Goal: Task Accomplishment & Management: Complete application form

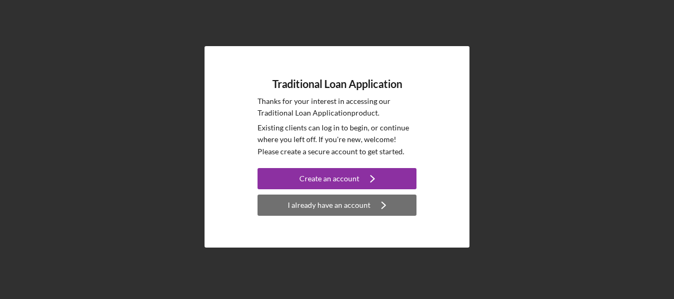
click at [337, 206] on div "I already have an account" at bounding box center [329, 205] width 83 height 21
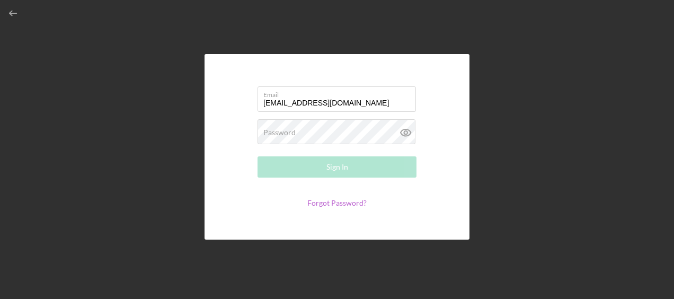
type input "[EMAIL_ADDRESS][DOMAIN_NAME]"
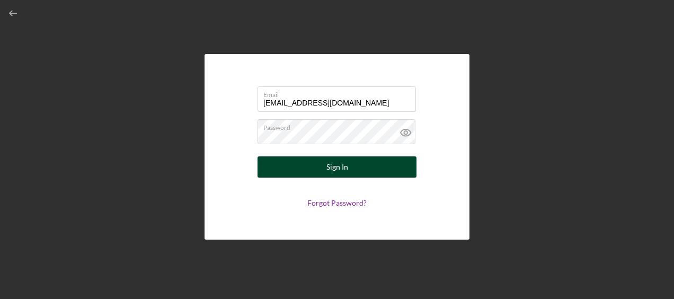
click at [348, 162] on button "Sign In" at bounding box center [337, 166] width 159 height 21
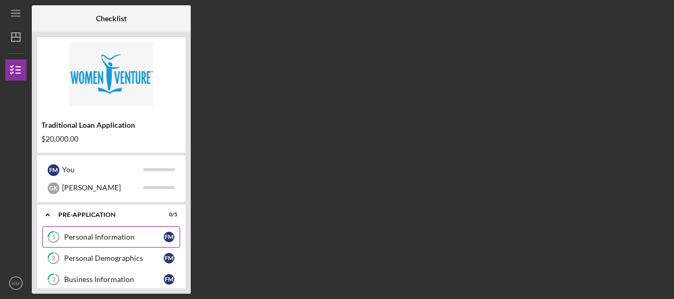
click at [81, 233] on div "Personal Information" at bounding box center [114, 237] width 100 height 8
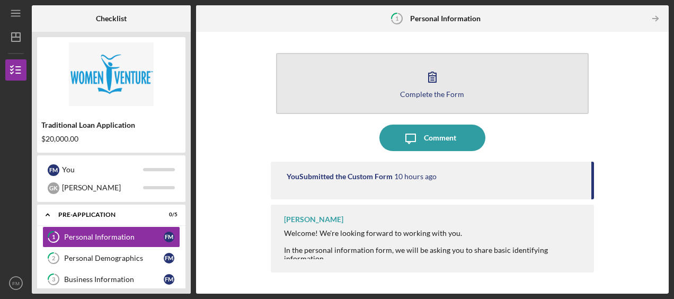
click at [436, 78] on icon "button" at bounding box center [432, 77] width 7 height 10
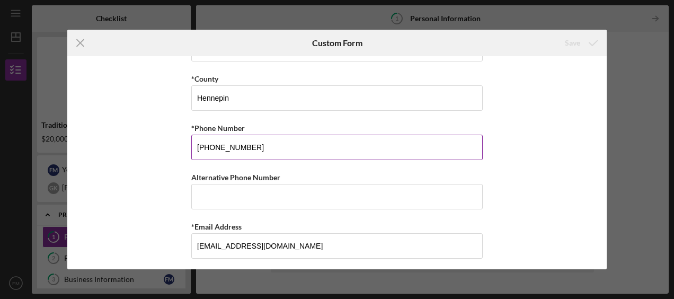
scroll to position [412, 0]
click at [83, 43] on icon "Icon/Menu Close" at bounding box center [80, 43] width 27 height 27
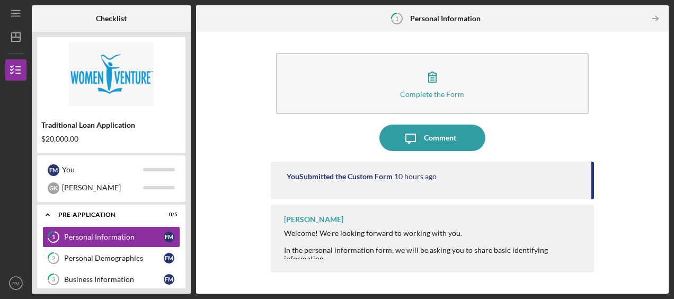
click at [417, 192] on div "You Submitted the Custom Form 10 hours ago" at bounding box center [432, 181] width 323 height 38
click at [654, 21] on icon "Icon/Table Pagination Arrow" at bounding box center [656, 19] width 24 height 24
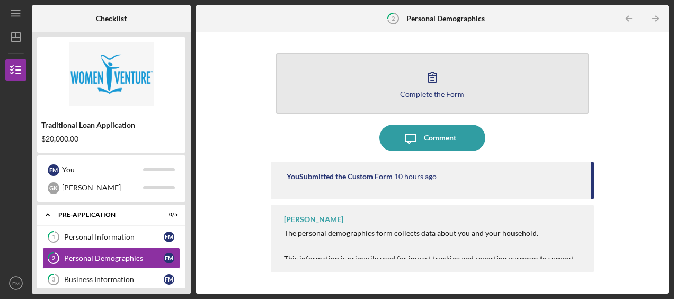
click at [442, 80] on icon "button" at bounding box center [432, 77] width 27 height 27
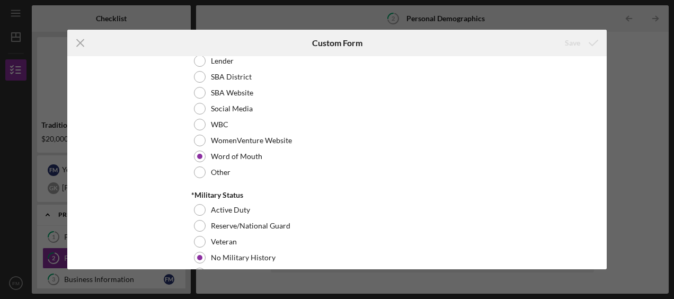
scroll to position [1155, 0]
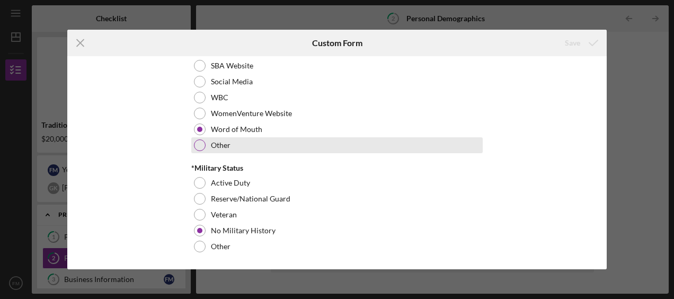
click at [197, 142] on div at bounding box center [200, 145] width 12 height 12
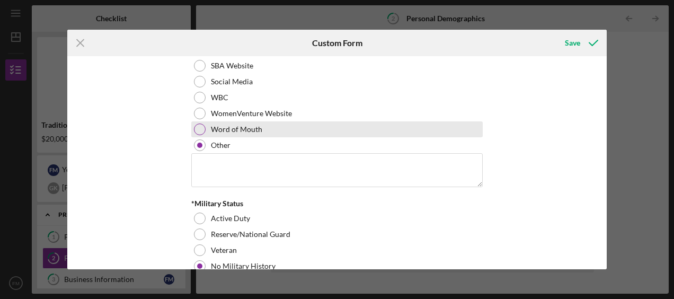
click at [197, 129] on div at bounding box center [200, 130] width 12 height 12
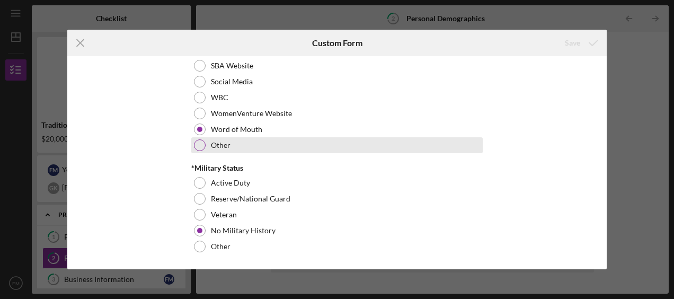
click at [197, 142] on div at bounding box center [200, 145] width 12 height 12
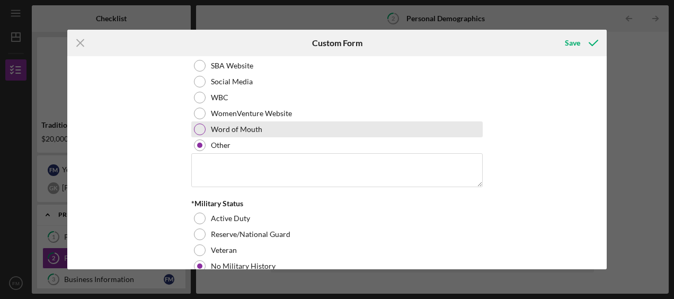
click at [197, 130] on div at bounding box center [200, 130] width 12 height 12
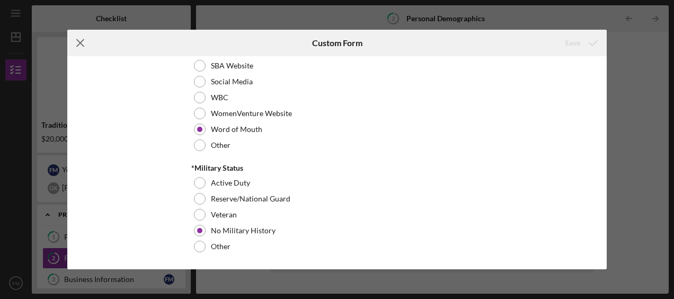
click at [80, 40] on icon "Icon/Menu Close" at bounding box center [80, 43] width 27 height 27
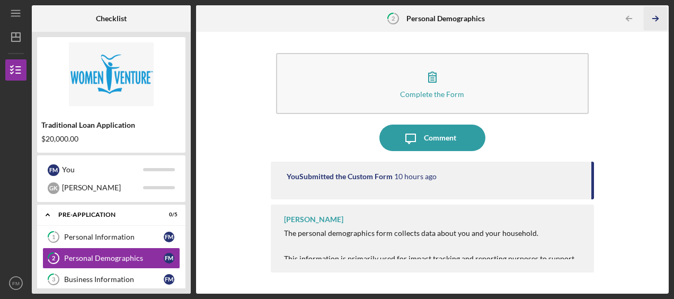
click at [659, 13] on icon "Icon/Table Pagination Arrow" at bounding box center [656, 19] width 24 height 24
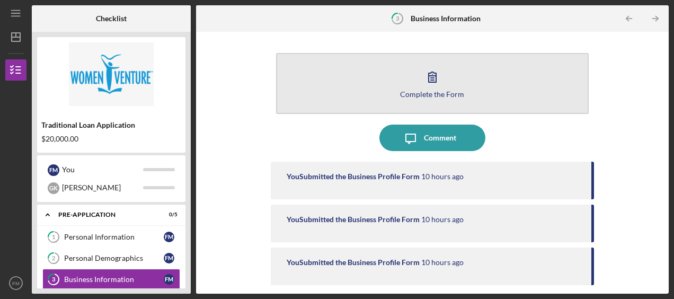
click at [446, 99] on button "Complete the Form Form" at bounding box center [432, 83] width 313 height 61
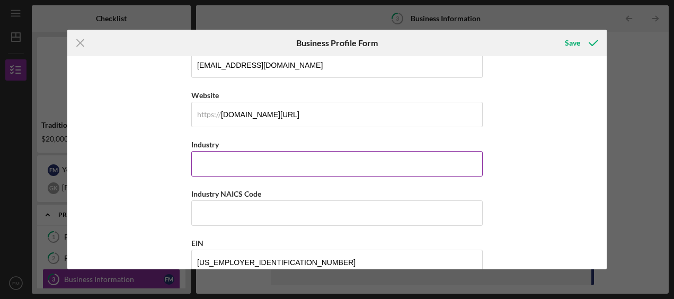
scroll to position [265, 0]
click at [263, 156] on input "Industry" at bounding box center [337, 163] width 292 height 25
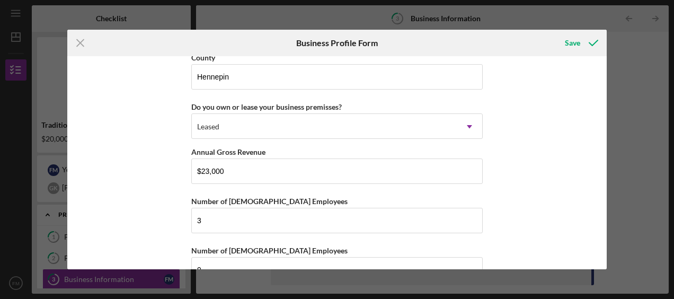
scroll to position [1210, 0]
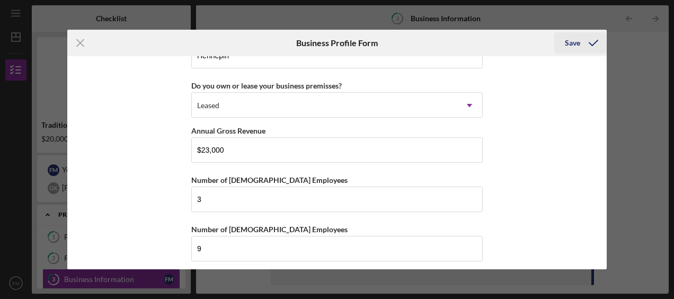
type input "Youth Development"
click at [573, 43] on div "Save" at bounding box center [572, 42] width 15 height 21
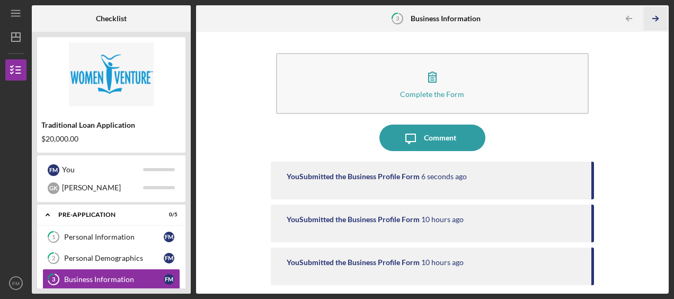
click at [656, 18] on icon "Icon/Table Pagination Arrow" at bounding box center [656, 19] width 24 height 24
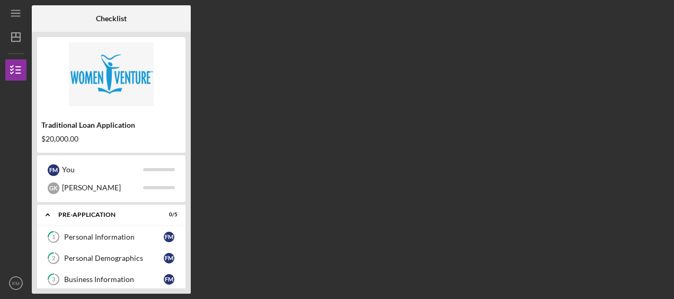
scroll to position [52, 0]
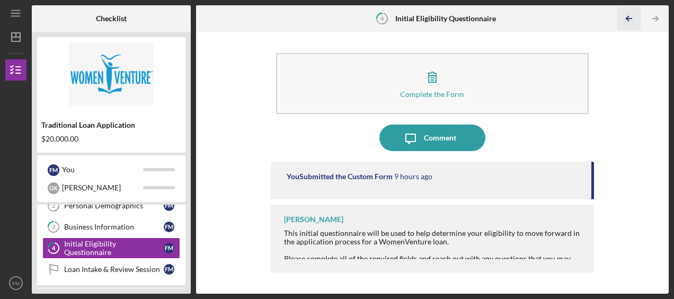
click at [624, 22] on icon "Icon/Table Pagination Arrow" at bounding box center [629, 19] width 24 height 24
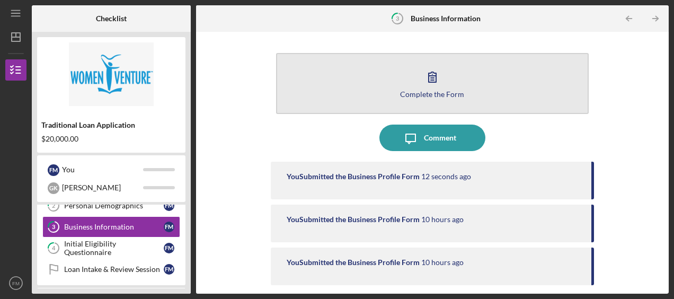
click at [431, 77] on icon "button" at bounding box center [432, 77] width 7 height 10
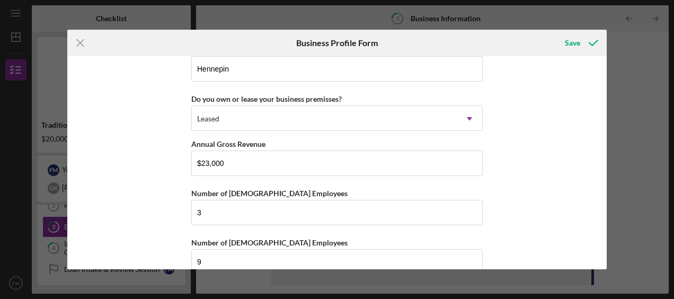
scroll to position [1210, 0]
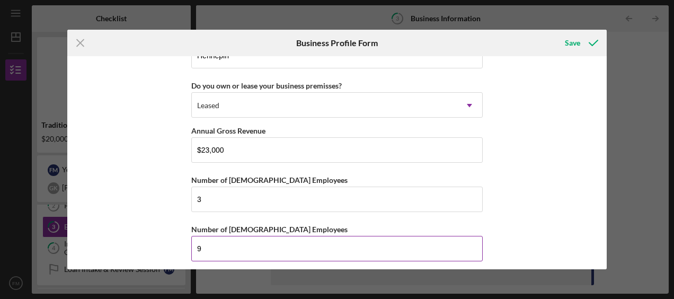
click at [205, 240] on input "9" at bounding box center [337, 248] width 292 height 25
type input "13"
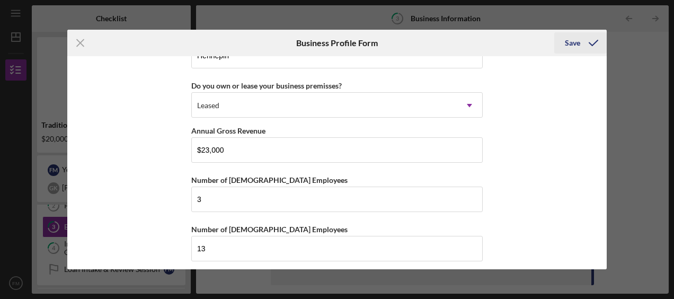
click at [574, 47] on div "Save" at bounding box center [572, 42] width 15 height 21
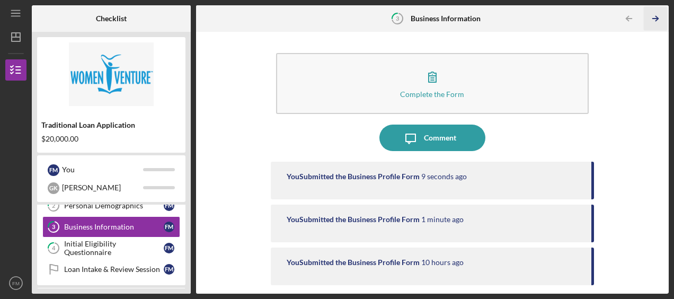
click at [651, 16] on icon "Icon/Table Pagination Arrow" at bounding box center [656, 19] width 24 height 24
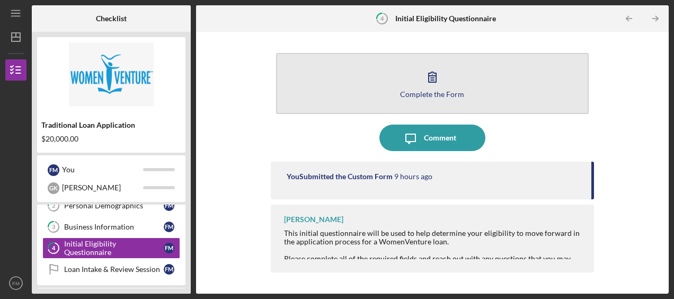
click at [434, 91] on div "Complete the Form" at bounding box center [432, 94] width 64 height 8
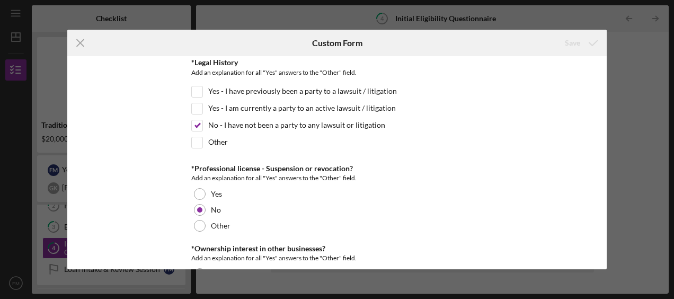
scroll to position [1252, 0]
click at [82, 45] on line at bounding box center [80, 43] width 7 height 7
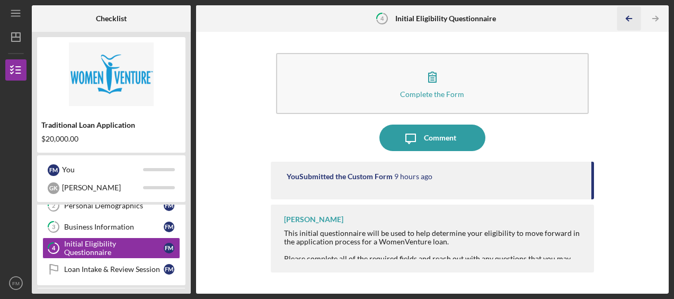
click at [627, 19] on polyline "button" at bounding box center [628, 18] width 3 height 5
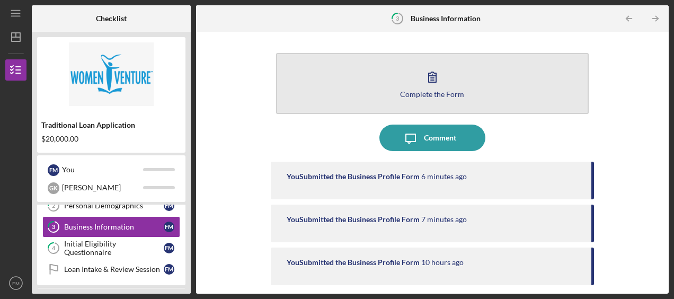
click at [436, 84] on icon "button" at bounding box center [432, 77] width 27 height 27
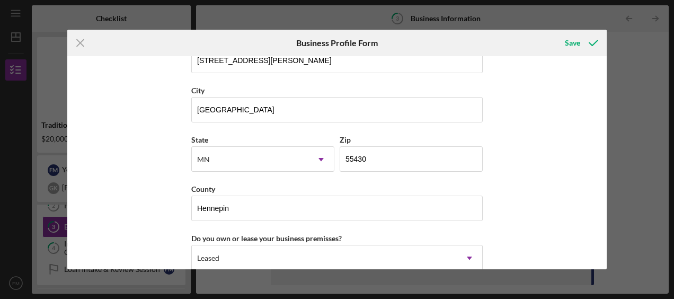
scroll to position [1210, 0]
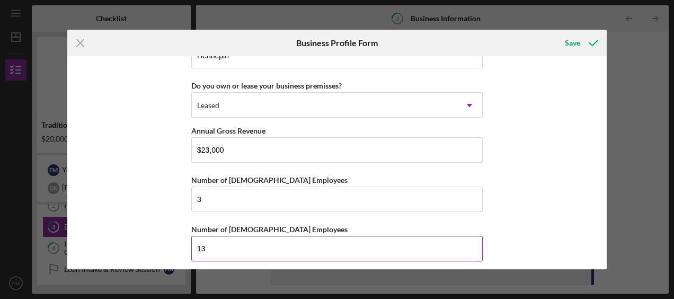
click at [209, 239] on input "13" at bounding box center [337, 248] width 292 height 25
type input "1"
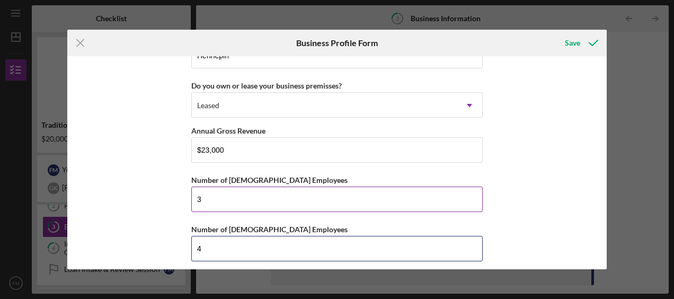
type input "4"
click at [204, 192] on input "3" at bounding box center [337, 199] width 292 height 25
type input "4"
type input "3"
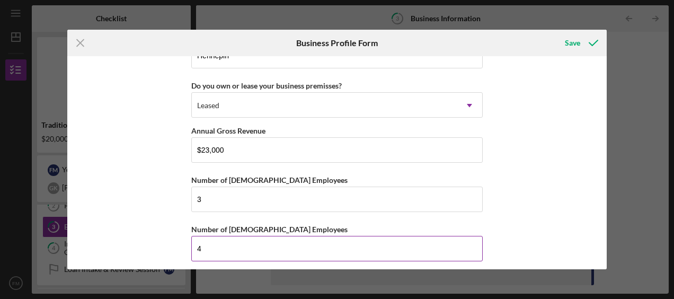
click at [212, 244] on input "4" at bounding box center [337, 248] width 292 height 25
type input "13"
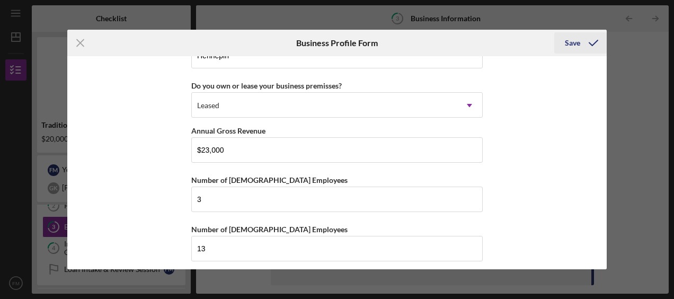
click at [593, 43] on icon "submit" at bounding box center [594, 43] width 27 height 27
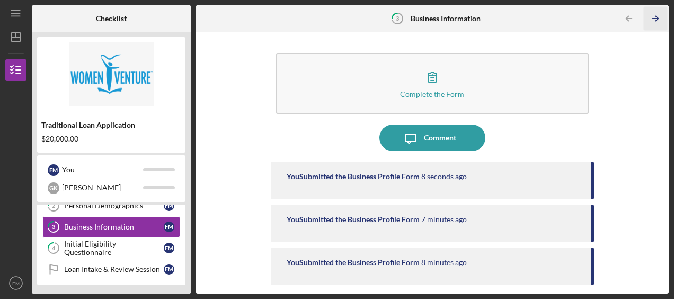
click at [657, 16] on icon "Icon/Table Pagination Arrow" at bounding box center [656, 19] width 24 height 24
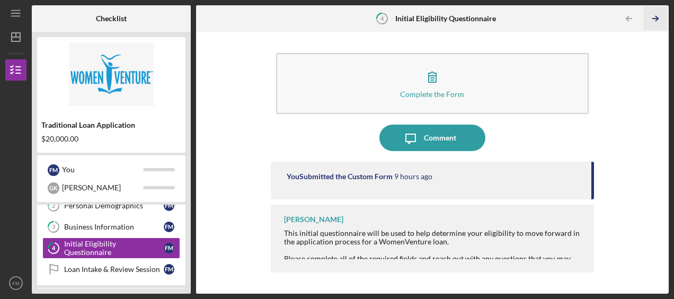
click at [662, 16] on icon "Icon/Table Pagination Arrow" at bounding box center [656, 19] width 24 height 24
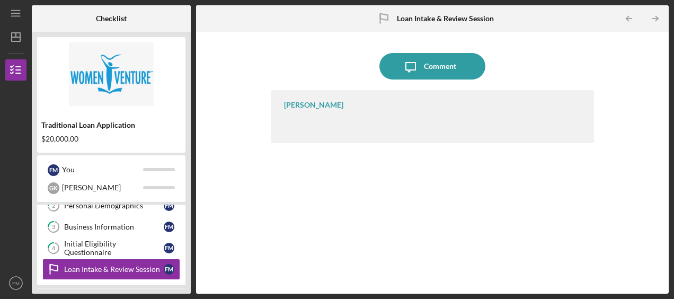
click at [447, 114] on div "[PERSON_NAME]" at bounding box center [432, 116] width 323 height 53
click at [430, 126] on div "[PERSON_NAME]" at bounding box center [432, 116] width 323 height 53
click at [657, 22] on icon "Icon/Table Pagination Arrow" at bounding box center [656, 19] width 24 height 24
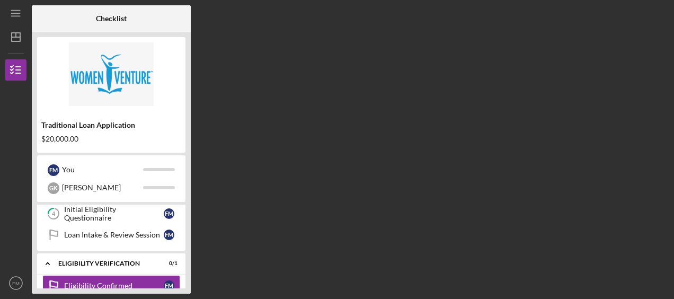
scroll to position [124, 0]
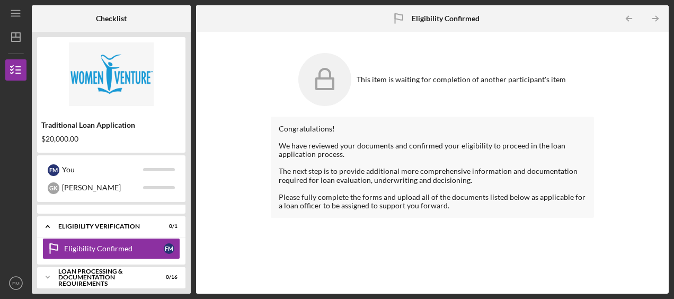
click at [390, 160] on div at bounding box center [433, 163] width 308 height 8
click at [661, 19] on icon "Icon/Table Pagination Arrow" at bounding box center [656, 19] width 24 height 24
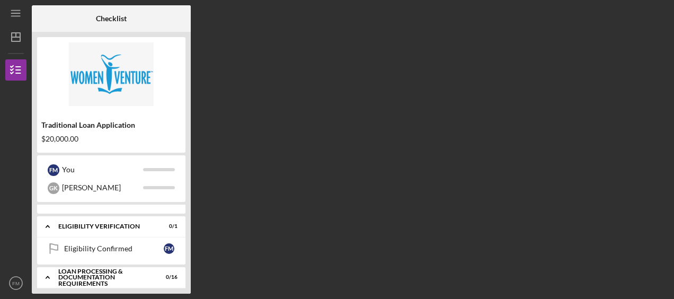
scroll to position [174, 0]
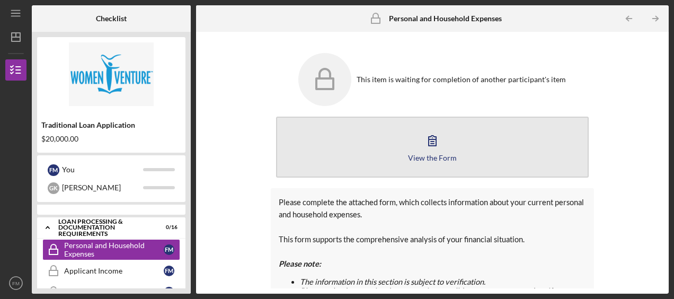
click at [444, 158] on div "View the Form" at bounding box center [432, 158] width 49 height 8
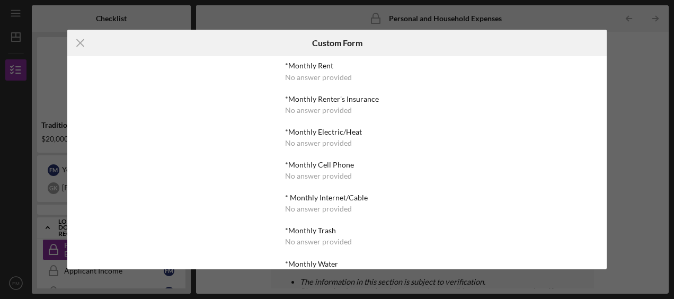
click at [327, 78] on div "No answer provided" at bounding box center [318, 77] width 67 height 8
click at [322, 60] on div "*Monthly Rent No answer provided *Monthly Renter's Insurance No answer provided…" at bounding box center [337, 162] width 129 height 213
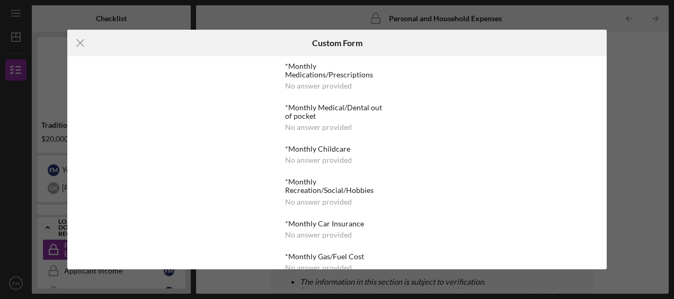
scroll to position [497, 0]
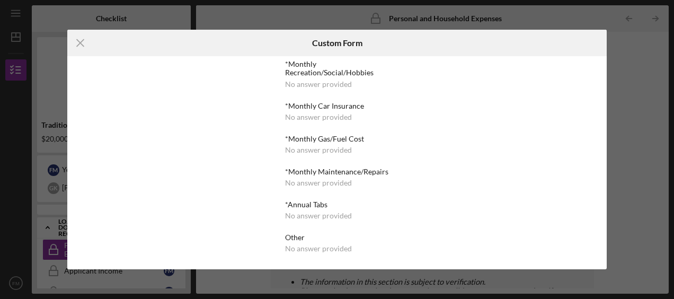
click at [301, 183] on div "No answer provided" at bounding box center [318, 183] width 67 height 8
drag, startPoint x: 301, startPoint y: 183, endPoint x: 444, endPoint y: 177, distance: 142.8
click at [444, 177] on div "*Monthly Rent No answer provided *Monthly Renter's Insurance No answer provided…" at bounding box center [337, 162] width 540 height 213
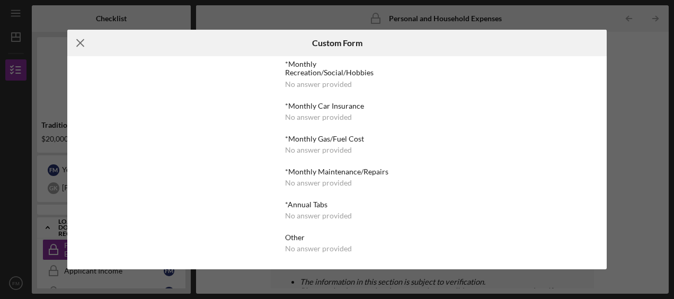
click at [78, 40] on icon "Icon/Menu Close" at bounding box center [80, 43] width 27 height 27
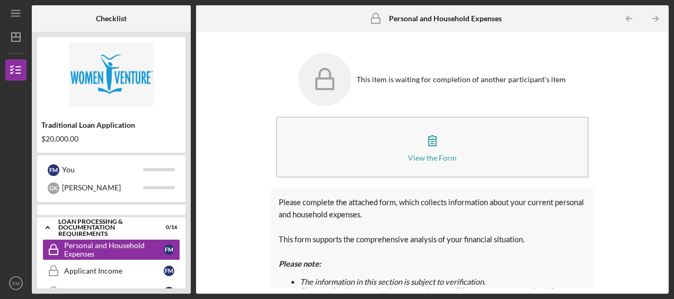
scroll to position [31, 0]
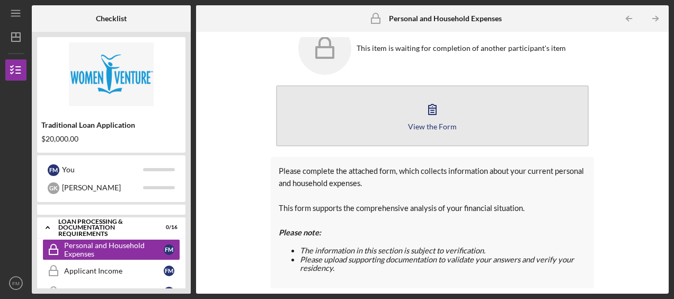
click at [435, 104] on icon "button" at bounding box center [432, 109] width 27 height 27
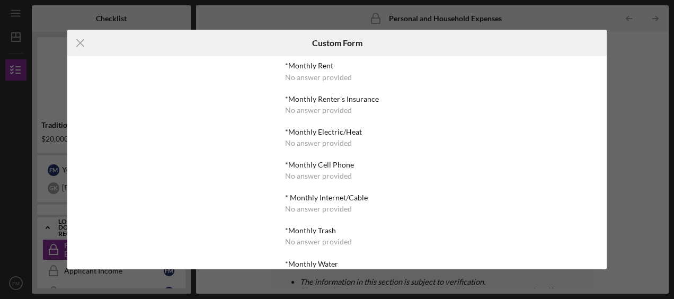
click at [331, 69] on div "*Monthly Rent" at bounding box center [336, 66] width 103 height 8
click at [81, 43] on line at bounding box center [80, 43] width 7 height 7
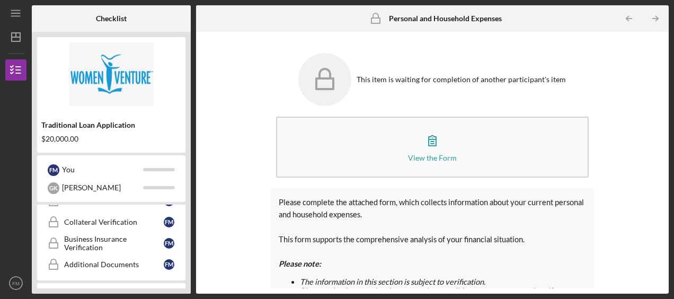
scroll to position [514, 0]
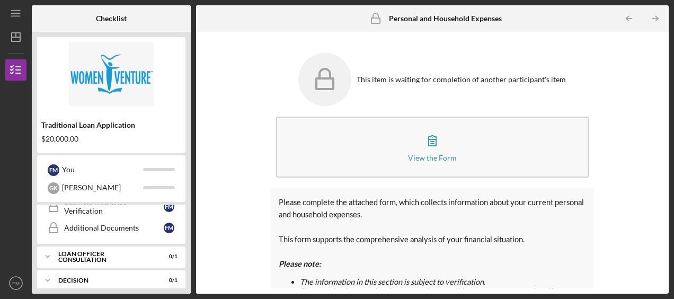
click at [65, 138] on div "$20,000.00" at bounding box center [111, 139] width 140 height 8
click at [90, 139] on div "$20,000.00" at bounding box center [111, 139] width 140 height 8
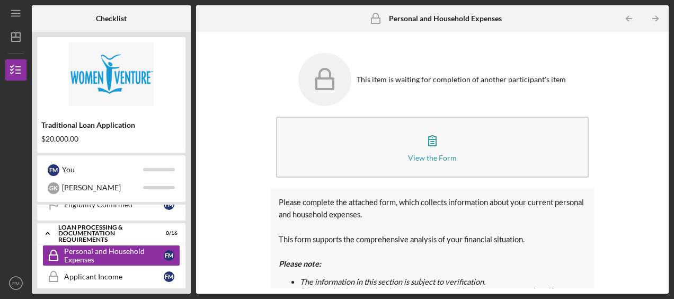
scroll to position [168, 0]
click at [47, 232] on icon "Icon/Expander" at bounding box center [47, 233] width 21 height 21
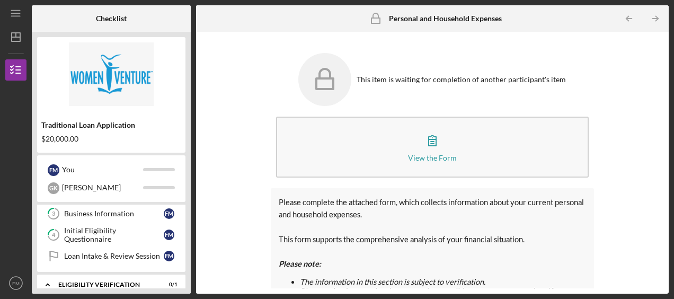
scroll to position [0, 0]
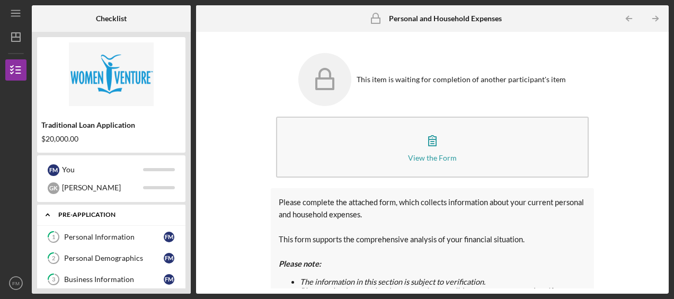
click at [46, 214] on icon "Icon/Expander" at bounding box center [47, 214] width 21 height 21
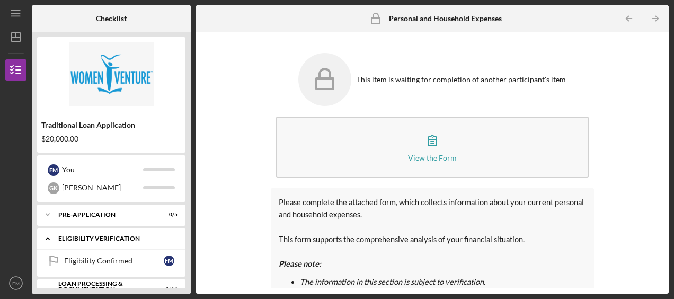
click at [120, 236] on div "Eligibility Verification" at bounding box center [115, 238] width 114 height 6
click at [81, 241] on div "Eligibility Verification" at bounding box center [115, 238] width 114 height 6
click at [82, 261] on div "Eligibility Confirmed" at bounding box center [114, 261] width 100 height 8
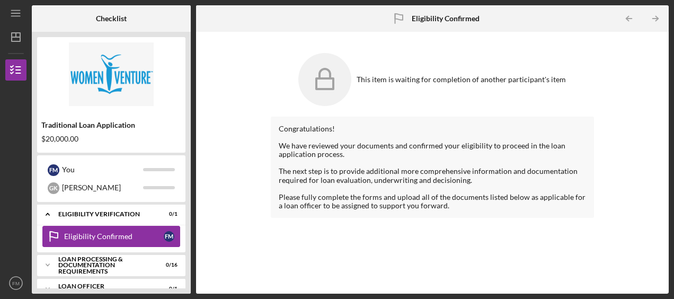
scroll to position [28, 0]
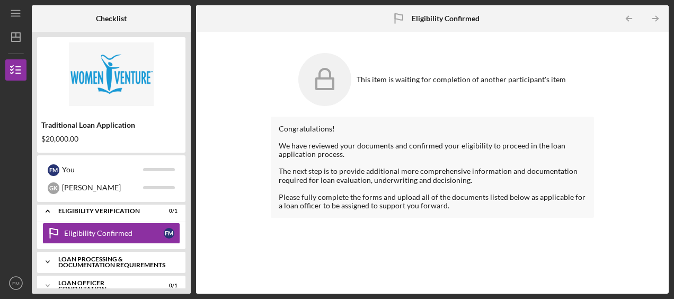
click at [85, 257] on div "Loan Processing & Documentation Requirements" at bounding box center [115, 262] width 114 height 12
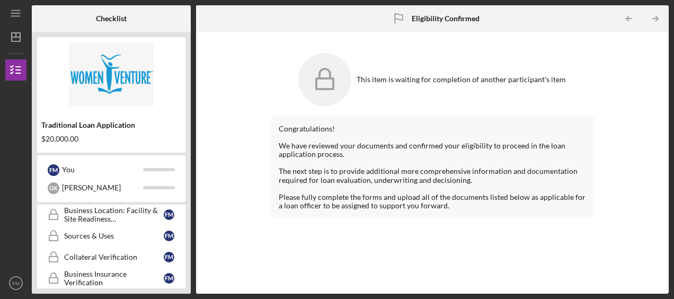
scroll to position [404, 0]
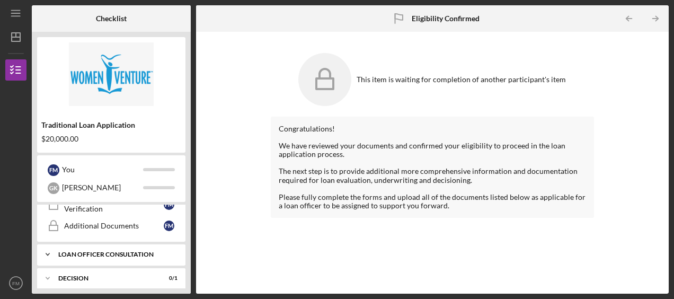
click at [47, 251] on icon "Icon/Expander" at bounding box center [47, 254] width 21 height 21
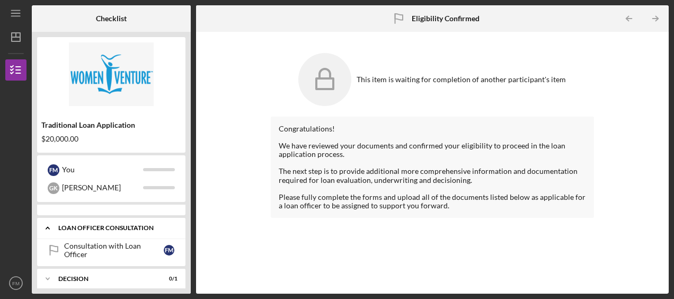
scroll to position [429, 0]
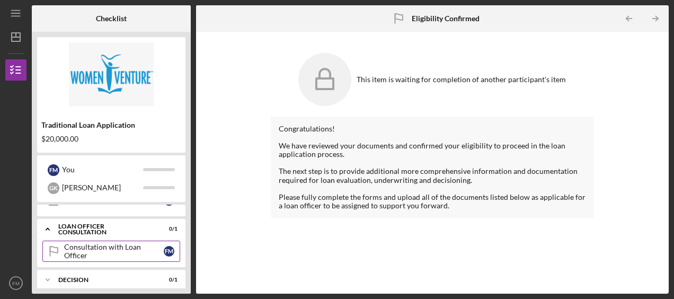
click at [70, 250] on link "Consultation with Loan Officer Consultation with Loan Officer F M" at bounding box center [111, 251] width 138 height 21
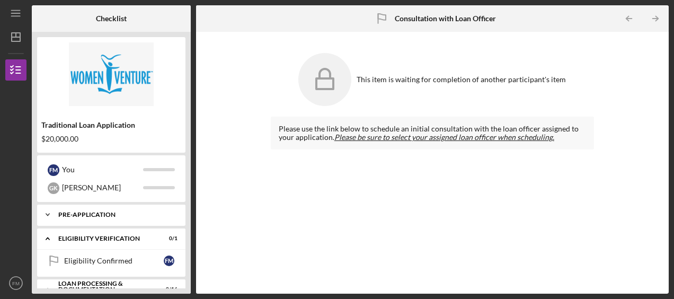
click at [88, 209] on div "Icon/Expander Pre-Application 0 / 5" at bounding box center [111, 214] width 148 height 21
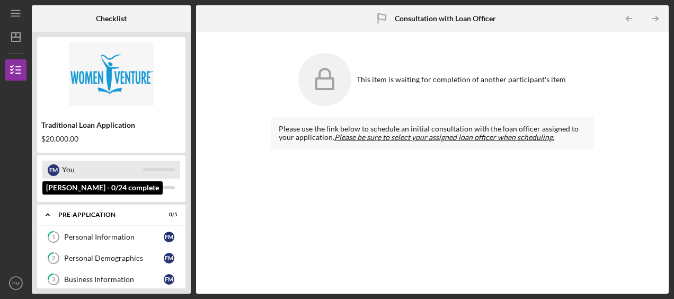
click at [90, 169] on div "You" at bounding box center [102, 170] width 81 height 18
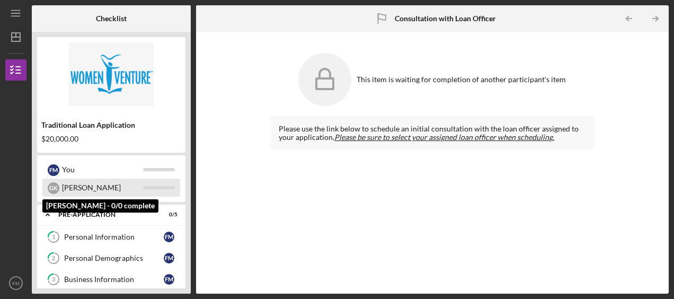
click at [99, 190] on div "[PERSON_NAME]" at bounding box center [102, 188] width 81 height 18
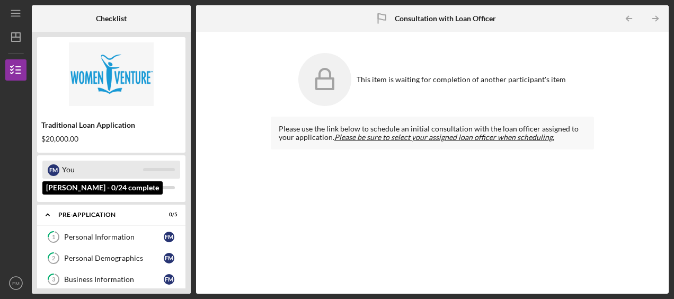
click at [93, 165] on div "You" at bounding box center [102, 170] width 81 height 18
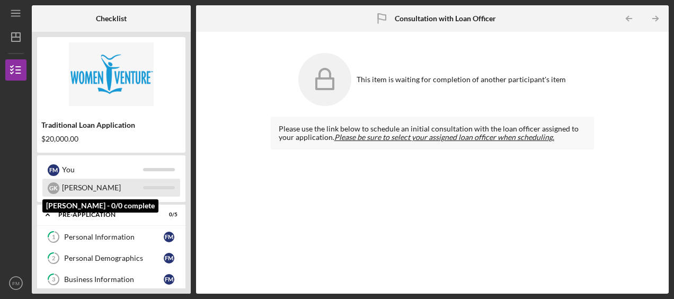
click at [55, 188] on div "G K" at bounding box center [54, 188] width 12 height 12
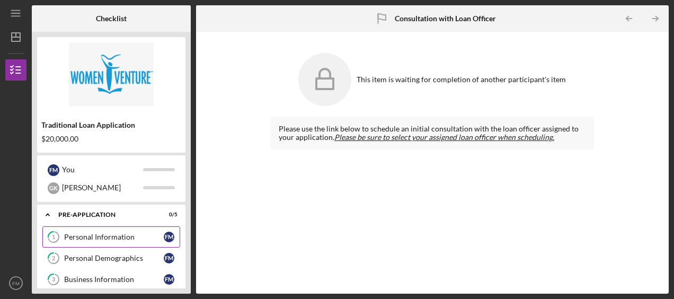
click at [86, 237] on div "Personal Information" at bounding box center [114, 237] width 100 height 8
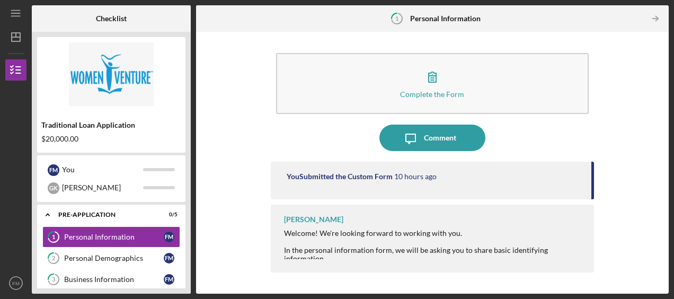
click at [436, 262] on div "[PERSON_NAME] Welcome! We're looking forward to working with you. In the person…" at bounding box center [432, 239] width 323 height 68
click at [314, 218] on div "[PERSON_NAME]" at bounding box center [313, 219] width 59 height 8
click at [344, 172] on div "You Submitted the Custom Form" at bounding box center [340, 176] width 106 height 8
click at [305, 261] on div "[PERSON_NAME] Welcome! We're looking forward to working with you. In the person…" at bounding box center [432, 239] width 323 height 68
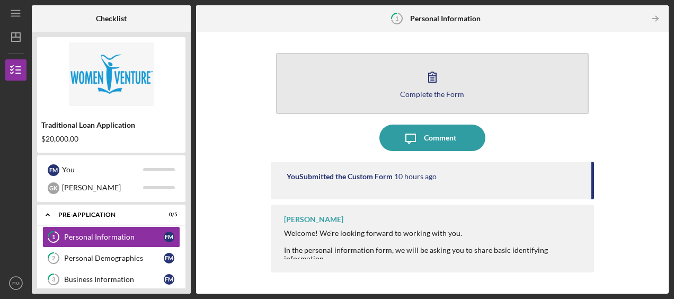
click at [422, 88] on icon "button" at bounding box center [432, 77] width 27 height 27
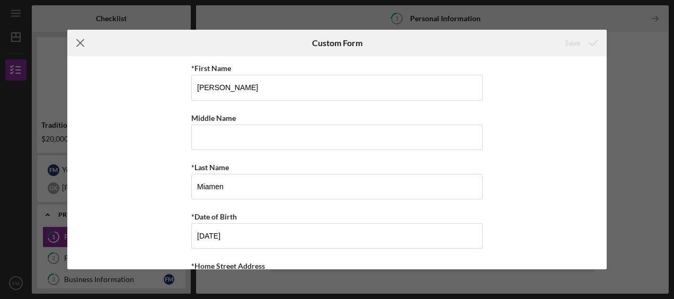
click at [81, 39] on icon "Icon/Menu Close" at bounding box center [80, 43] width 27 height 27
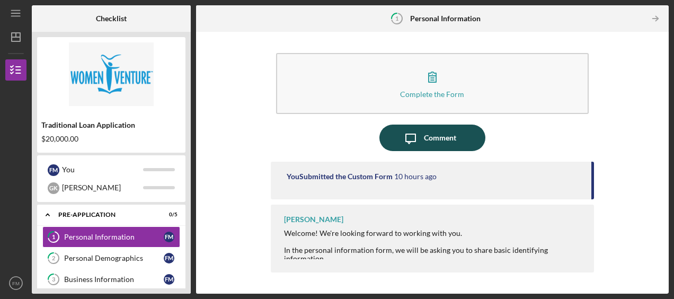
click at [398, 135] on button "Icon/Message Comment" at bounding box center [433, 138] width 106 height 27
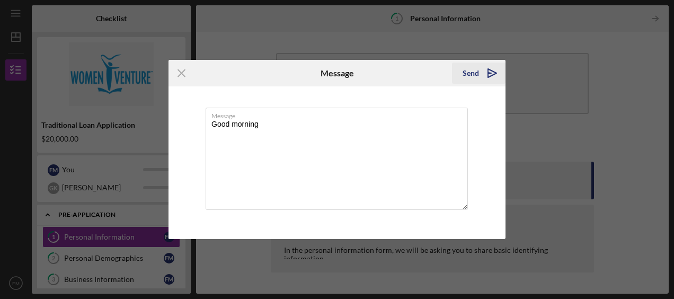
type textarea "Good morning"
click at [489, 72] on icon "Icon/icon-invite-send" at bounding box center [492, 73] width 27 height 27
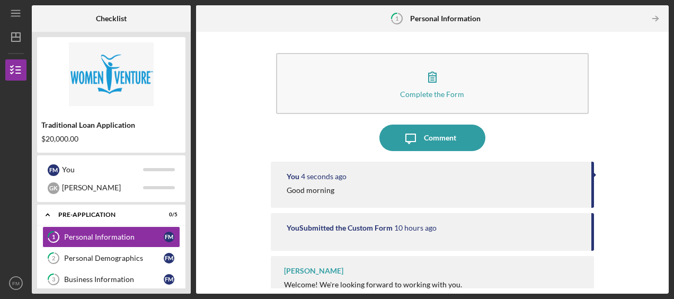
click at [394, 197] on div "You 4 seconds ago Good morning" at bounding box center [432, 185] width 323 height 46
click at [590, 185] on div "You 6 seconds ago Good morning" at bounding box center [432, 185] width 323 height 46
click at [332, 189] on div "Good morning" at bounding box center [311, 190] width 48 height 8
click at [89, 247] on link "1 Personal Information F M" at bounding box center [111, 236] width 138 height 21
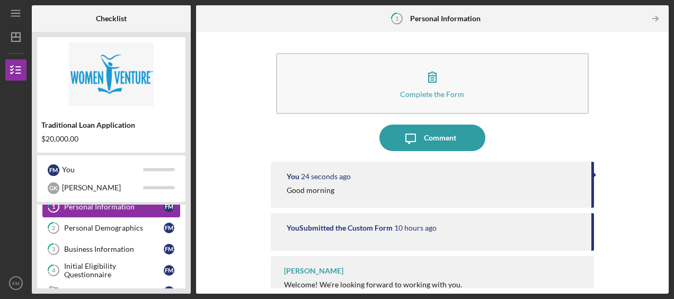
scroll to position [31, 0]
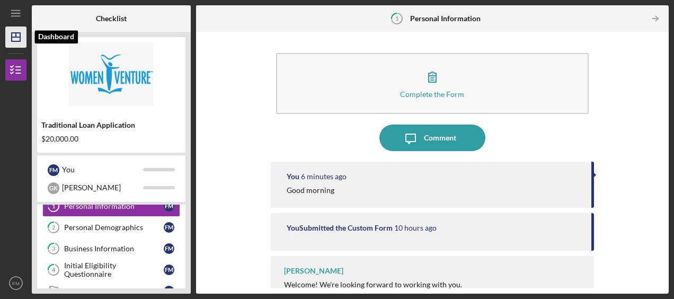
click at [10, 29] on icon "Icon/Dashboard" at bounding box center [16, 37] width 27 height 27
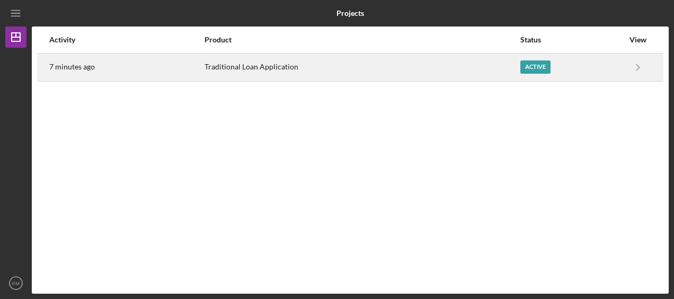
click at [537, 71] on div "Active" at bounding box center [536, 66] width 30 height 13
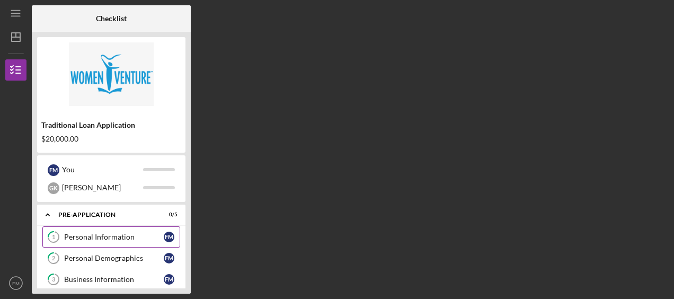
click at [132, 236] on div "Personal Information" at bounding box center [114, 237] width 100 height 8
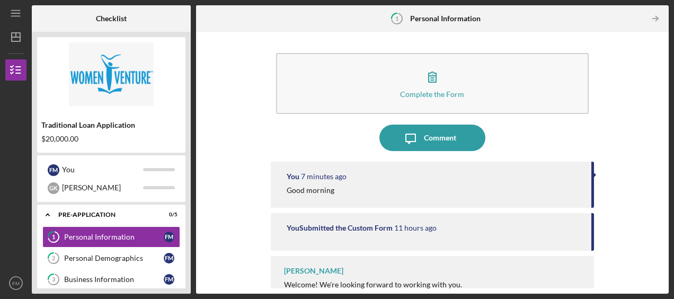
drag, startPoint x: 285, startPoint y: 226, endPoint x: 228, endPoint y: 231, distance: 57.5
click at [228, 231] on div "Complete the Form Form Icon/Message Comment You 7 minutes ago Good morning You …" at bounding box center [432, 162] width 462 height 251
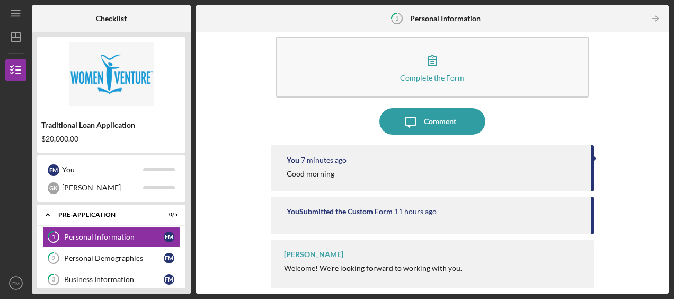
scroll to position [21, 0]
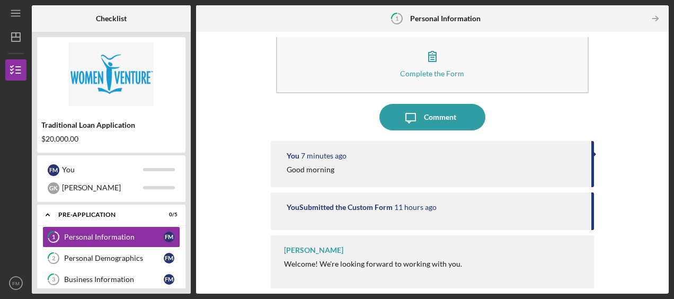
click at [228, 231] on div "Complete the Form Form Icon/Message Comment You 7 minutes ago Good morning You …" at bounding box center [432, 162] width 462 height 251
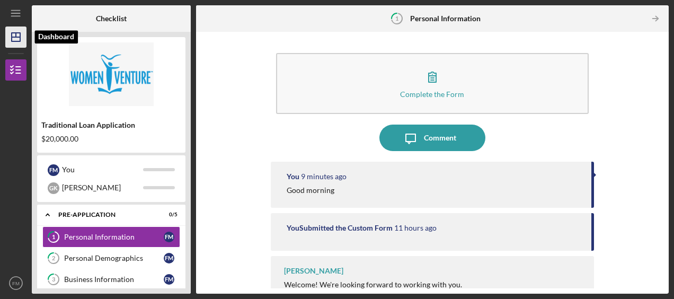
click at [18, 34] on icon "Icon/Dashboard" at bounding box center [16, 37] width 27 height 27
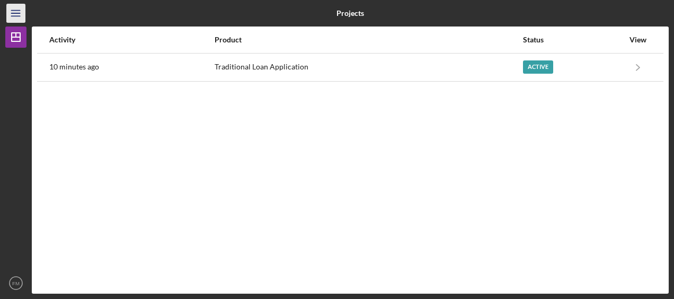
click at [17, 18] on icon "Icon/Menu" at bounding box center [16, 14] width 24 height 24
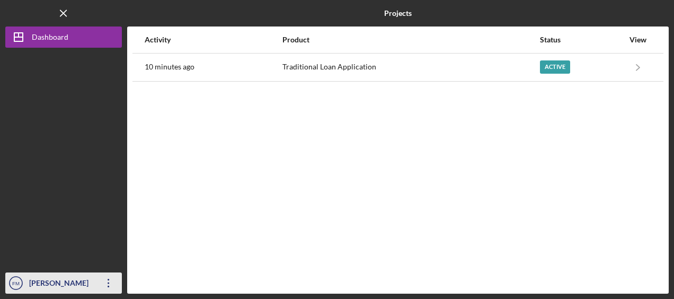
click at [108, 286] on icon "button" at bounding box center [109, 283] width 2 height 8
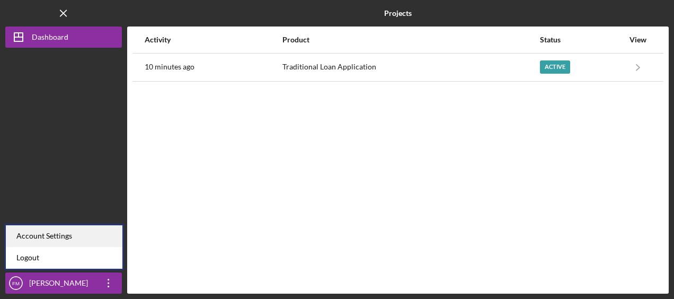
click at [65, 239] on div "Account Settings" at bounding box center [64, 236] width 117 height 22
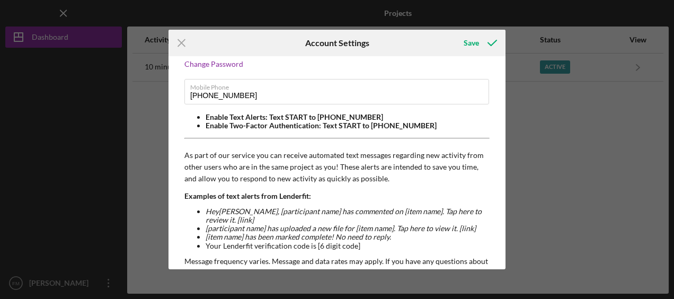
scroll to position [39, 0]
click at [265, 215] on li "Hey [PERSON_NAME] , [participant name] has commented on [item name]. Tap here t…" at bounding box center [348, 215] width 284 height 17
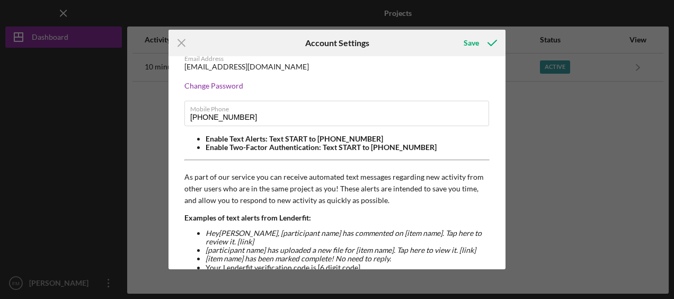
scroll to position [14, 0]
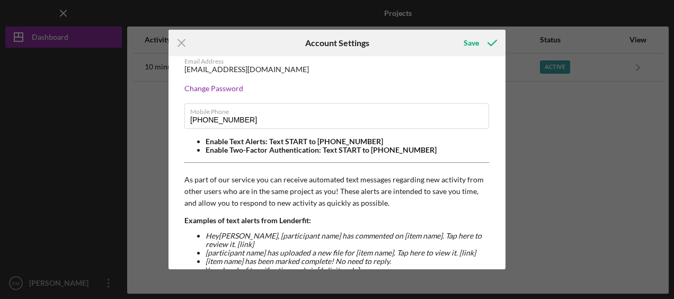
click at [271, 140] on li "Enable Text Alerts: Text START to [PHONE_NUMBER]" at bounding box center [348, 141] width 284 height 8
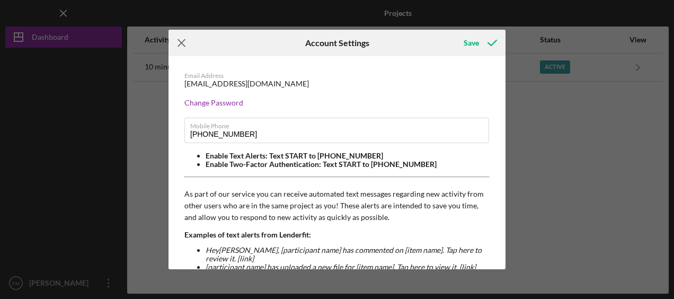
click at [178, 42] on icon "Icon/Menu Close" at bounding box center [182, 43] width 27 height 27
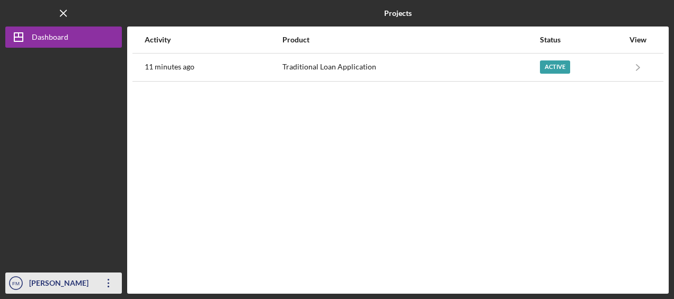
click at [107, 279] on icon "Icon/Overflow" at bounding box center [108, 283] width 27 height 27
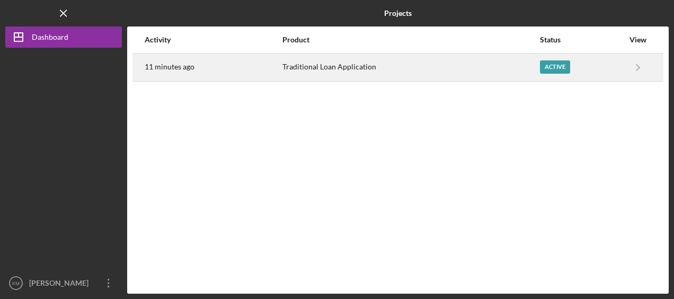
click at [551, 67] on div "Active" at bounding box center [555, 66] width 30 height 13
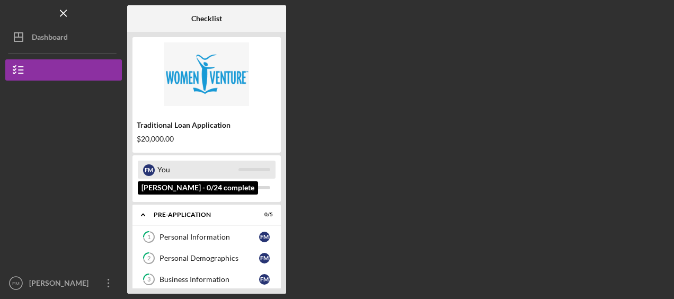
click at [179, 168] on div "You" at bounding box center [197, 170] width 81 height 18
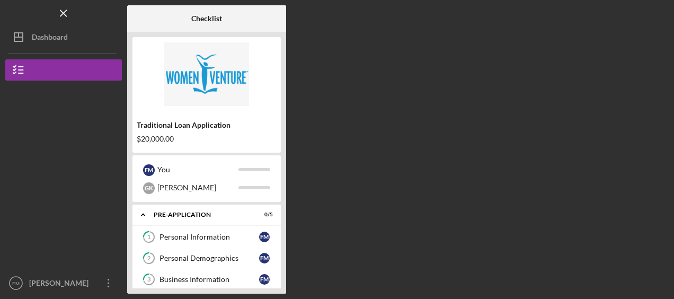
click at [186, 116] on div "Traditional Loan Application $20,000.00" at bounding box center [207, 95] width 148 height 116
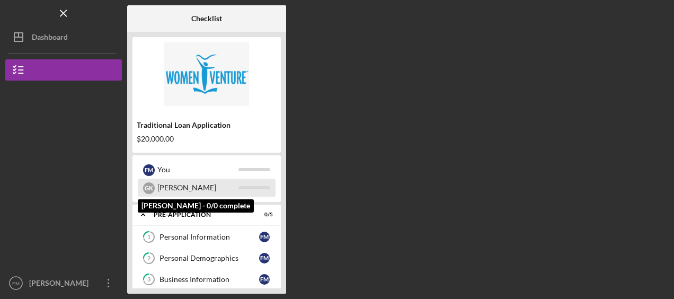
click at [249, 186] on div at bounding box center [255, 187] width 32 height 3
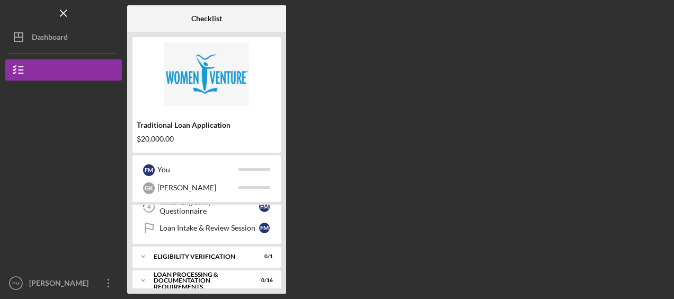
scroll to position [148, 0]
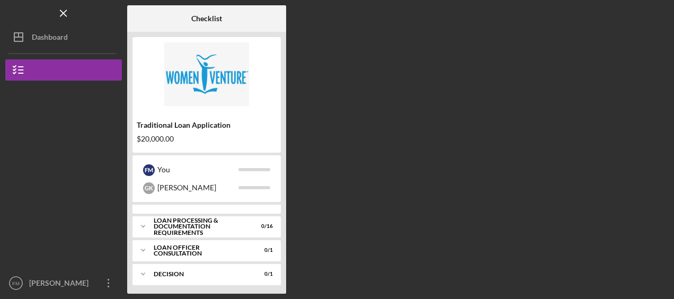
click at [230, 243] on div "Icon/Expander Loan Officer Consultation 0 / 1" at bounding box center [207, 250] width 148 height 21
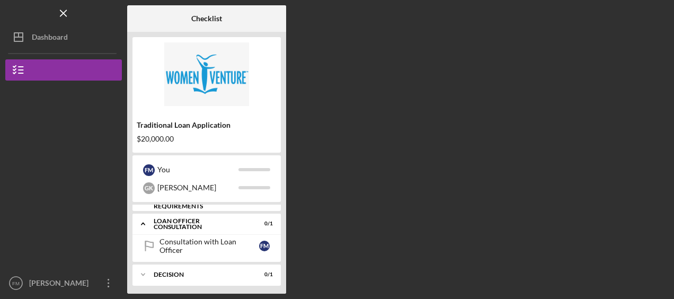
click at [230, 243] on div "Consultation with Loan Officer" at bounding box center [210, 246] width 100 height 17
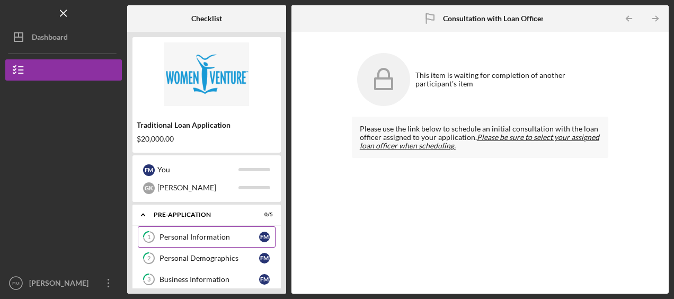
click at [219, 241] on div "Personal Information" at bounding box center [210, 237] width 100 height 8
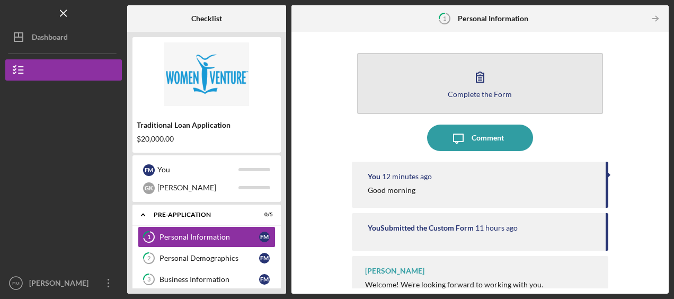
click at [511, 89] on button "Complete the Form Form" at bounding box center [480, 83] width 246 height 61
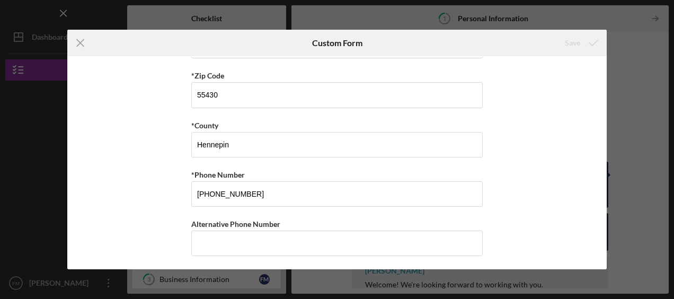
scroll to position [412, 0]
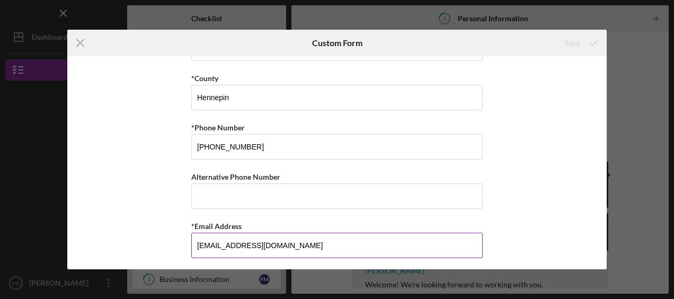
click at [388, 242] on input "[EMAIL_ADDRESS][DOMAIN_NAME]" at bounding box center [337, 245] width 292 height 25
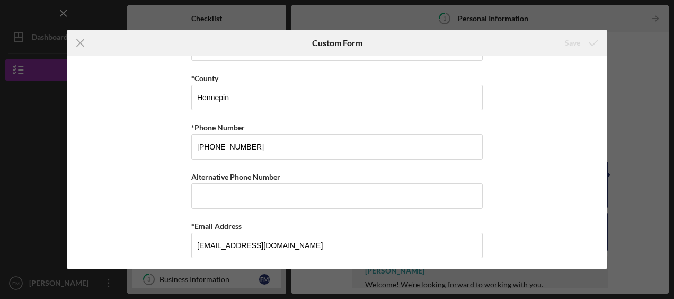
click at [514, 204] on div "*First Name [PERSON_NAME] Middle Name *Last Name Miamen *Date of Birth [DEMOGRA…" at bounding box center [337, 162] width 540 height 213
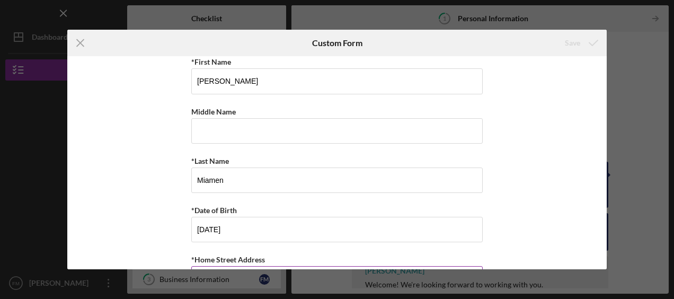
scroll to position [0, 0]
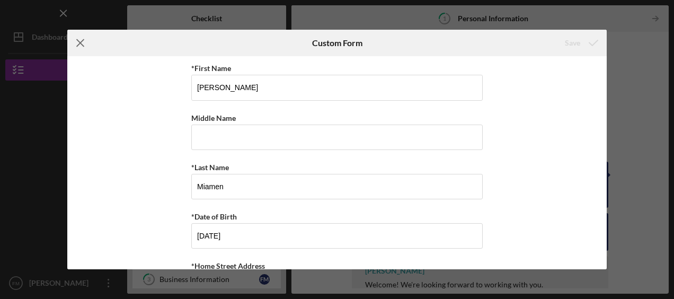
click at [78, 43] on icon "Icon/Menu Close" at bounding box center [80, 43] width 27 height 27
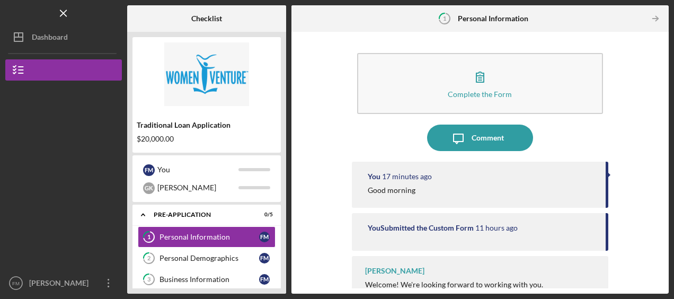
scroll to position [21, 0]
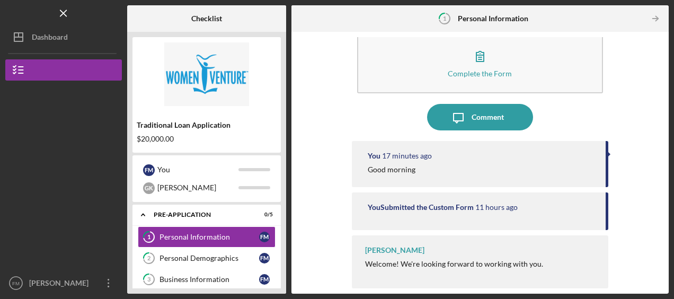
click at [432, 217] on div "You Submitted the Custom Form 11 hours ago" at bounding box center [480, 211] width 257 height 38
click at [389, 257] on div "[PERSON_NAME] Welcome! We're looking forward to working with you. In the person…" at bounding box center [480, 261] width 257 height 53
click at [389, 250] on div "[PERSON_NAME]" at bounding box center [394, 250] width 59 height 8
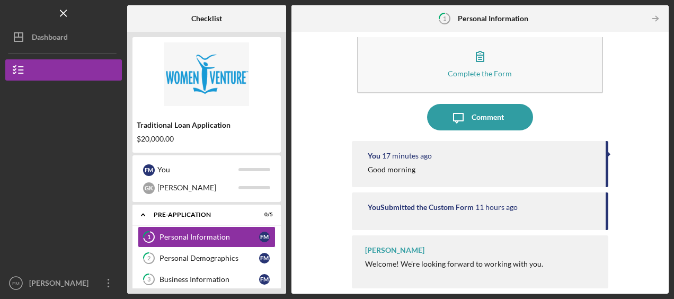
click at [389, 250] on div "[PERSON_NAME]" at bounding box center [394, 250] width 59 height 8
drag, startPoint x: 389, startPoint y: 250, endPoint x: 356, endPoint y: 250, distance: 33.4
click at [356, 250] on div "[PERSON_NAME] Welcome! We're looking forward to working with you. In the person…" at bounding box center [480, 261] width 257 height 53
click at [366, 250] on div "[PERSON_NAME]" at bounding box center [394, 250] width 59 height 8
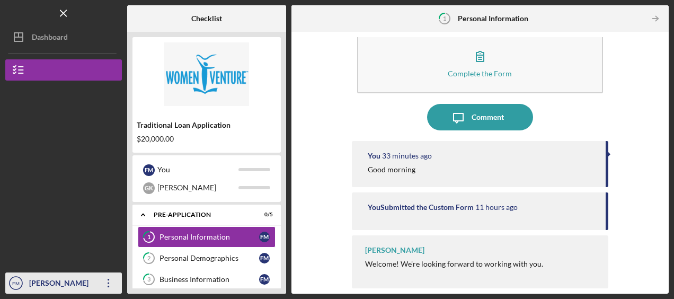
click at [105, 284] on icon "Icon/Overflow" at bounding box center [108, 283] width 27 height 27
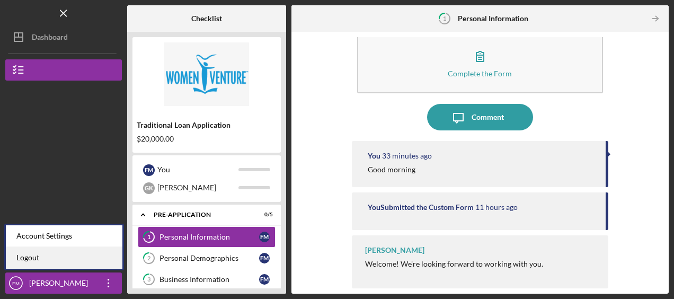
click at [21, 256] on link "Logout" at bounding box center [64, 258] width 117 height 22
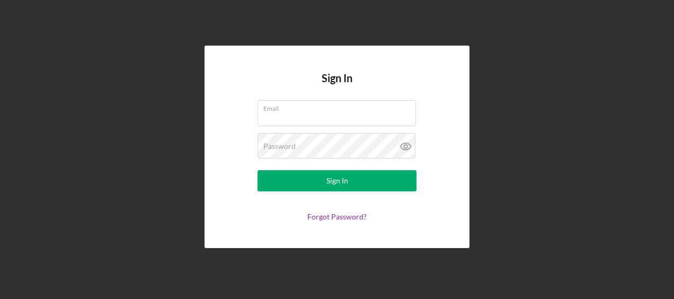
type input "[EMAIL_ADDRESS][DOMAIN_NAME]"
